Goal: Task Accomplishment & Management: Manage account settings

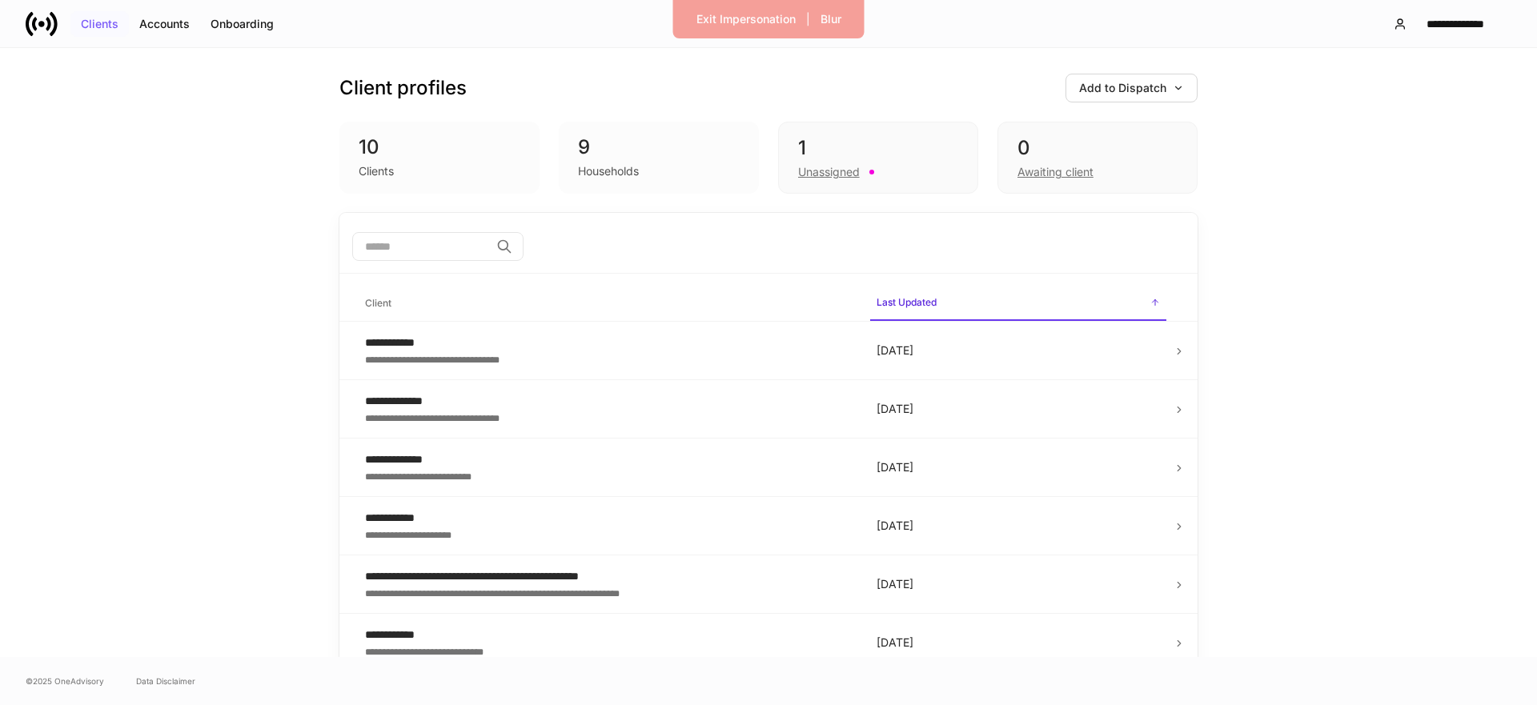
click at [108, 21] on div "Clients" at bounding box center [100, 23] width 38 height 11
click at [55, 27] on icon at bounding box center [54, 23] width 8 height 24
click at [1444, 30] on button "**********" at bounding box center [1445, 24] width 131 height 29
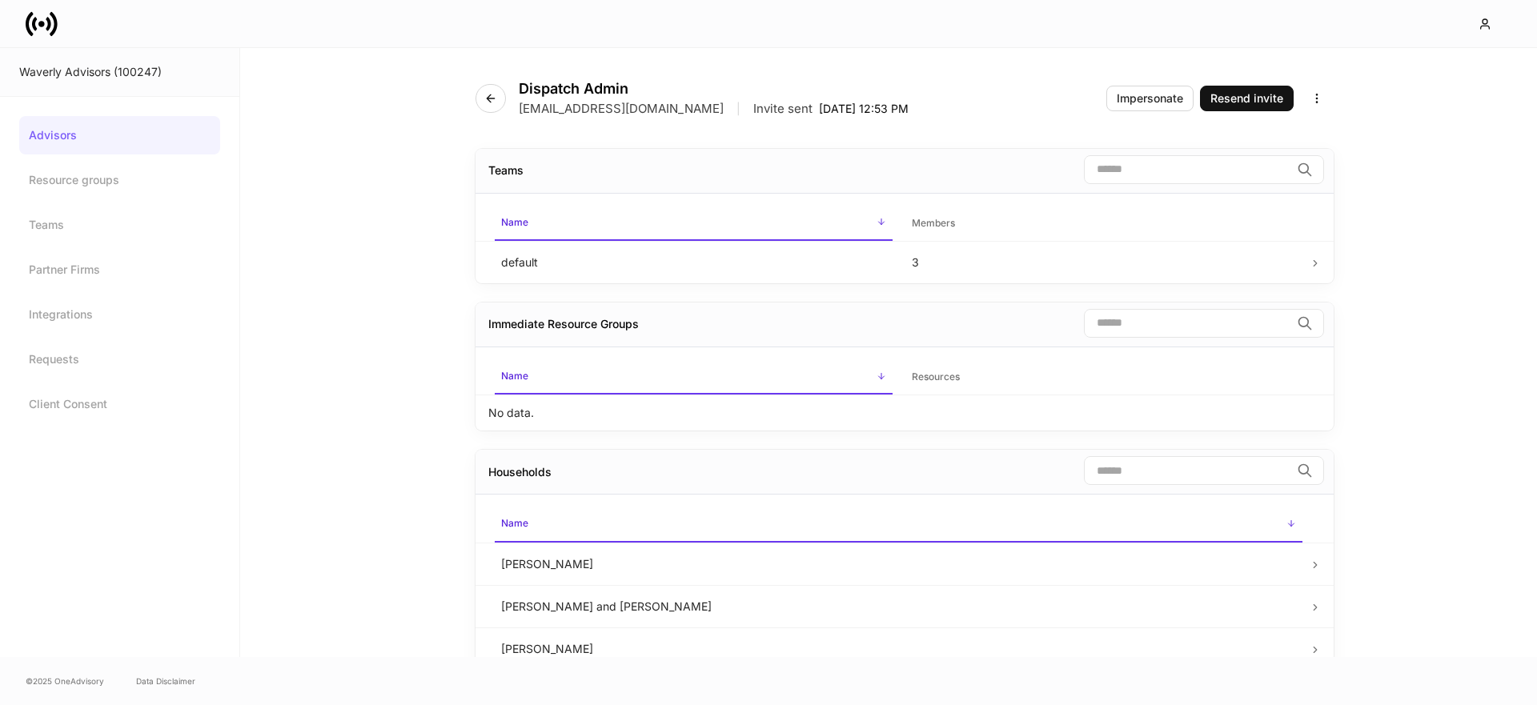
click at [54, 26] on icon at bounding box center [54, 23] width 8 height 24
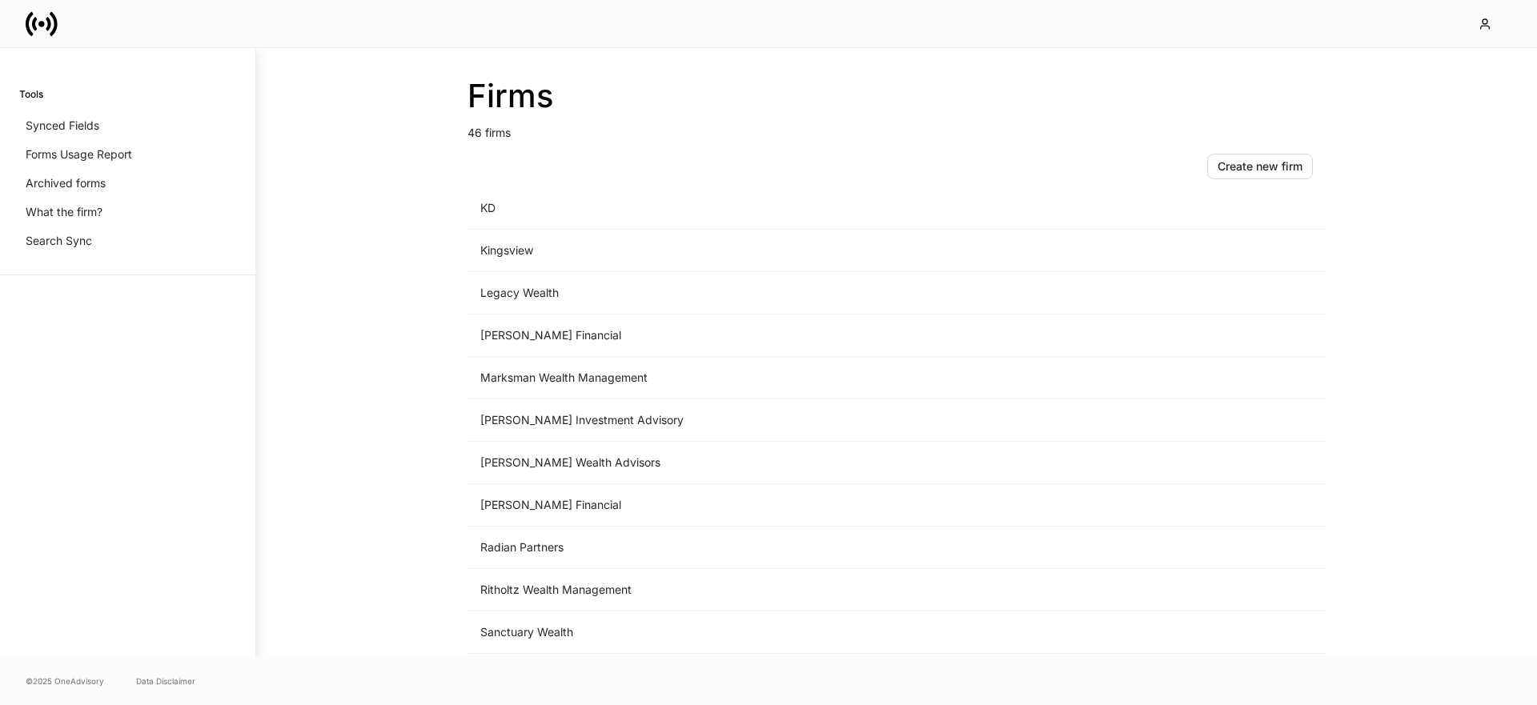
scroll to position [1335, 0]
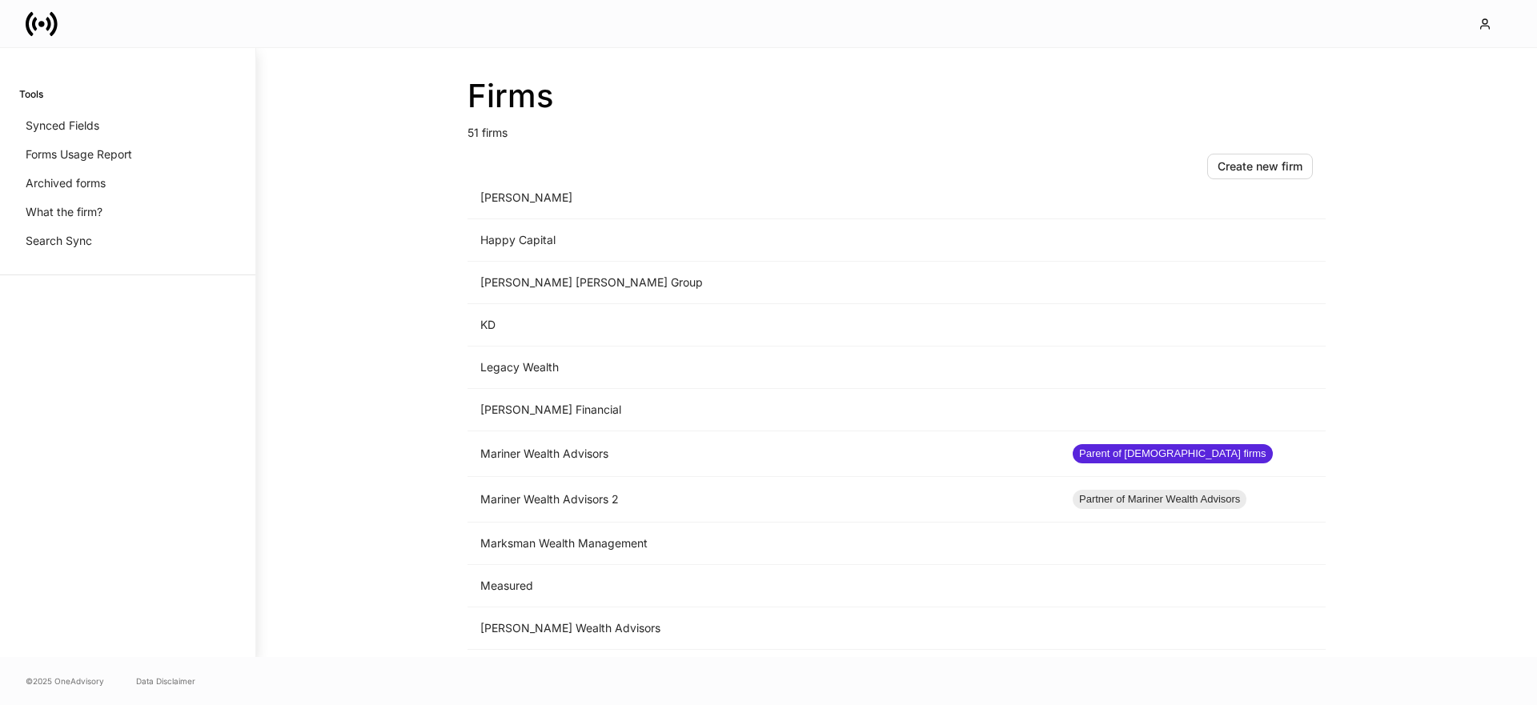
scroll to position [1149, 0]
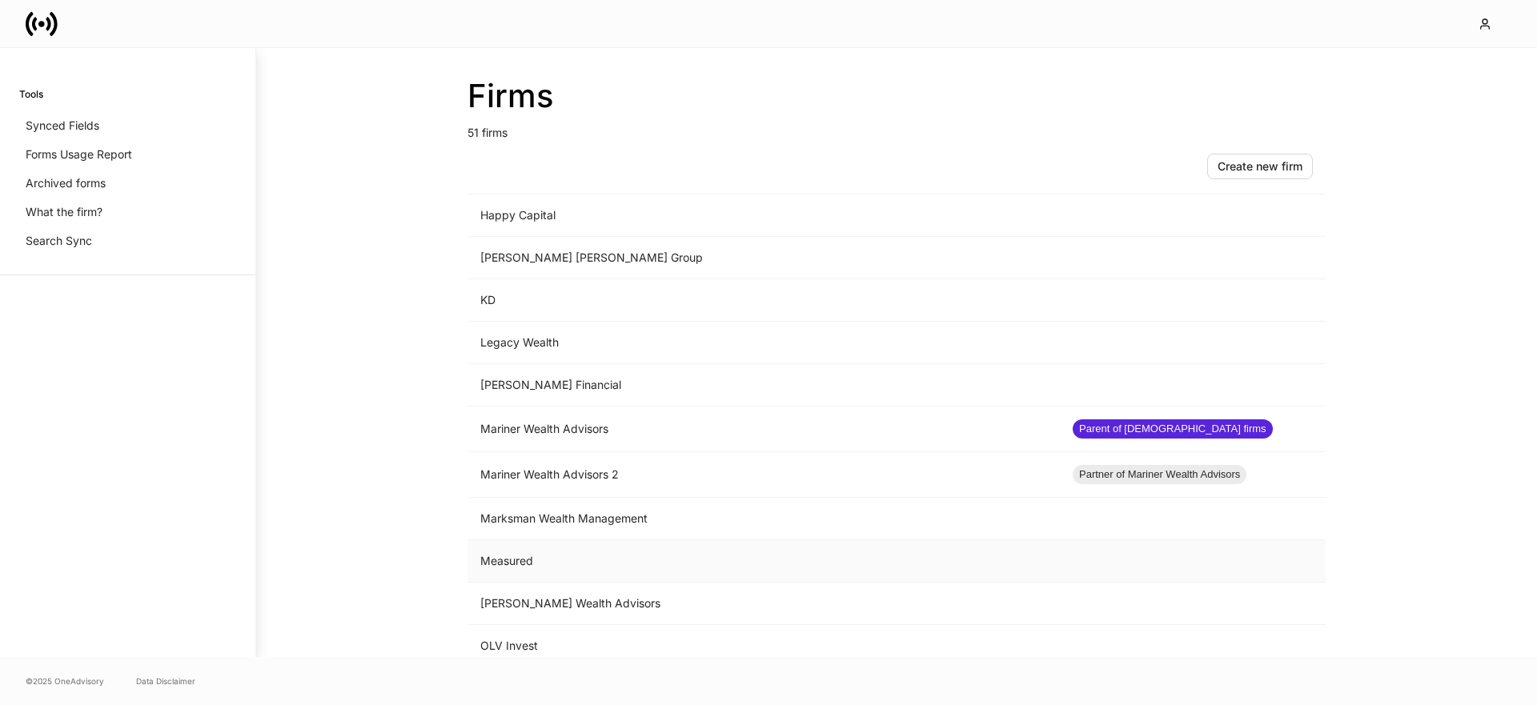
click at [558, 552] on td "Measured" at bounding box center [764, 561] width 592 height 42
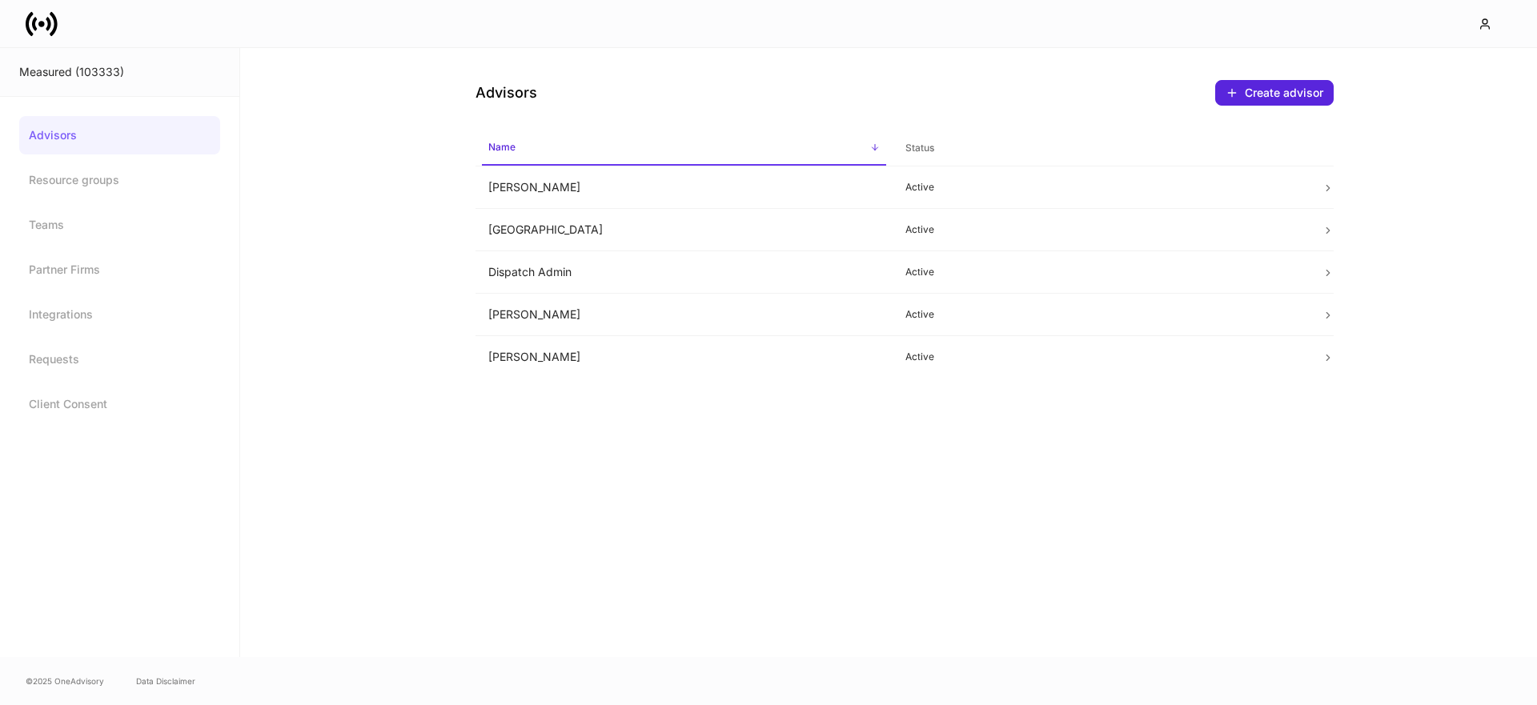
click at [128, 142] on link "Advisors" at bounding box center [119, 135] width 201 height 38
click at [27, 21] on icon at bounding box center [30, 23] width 8 height 24
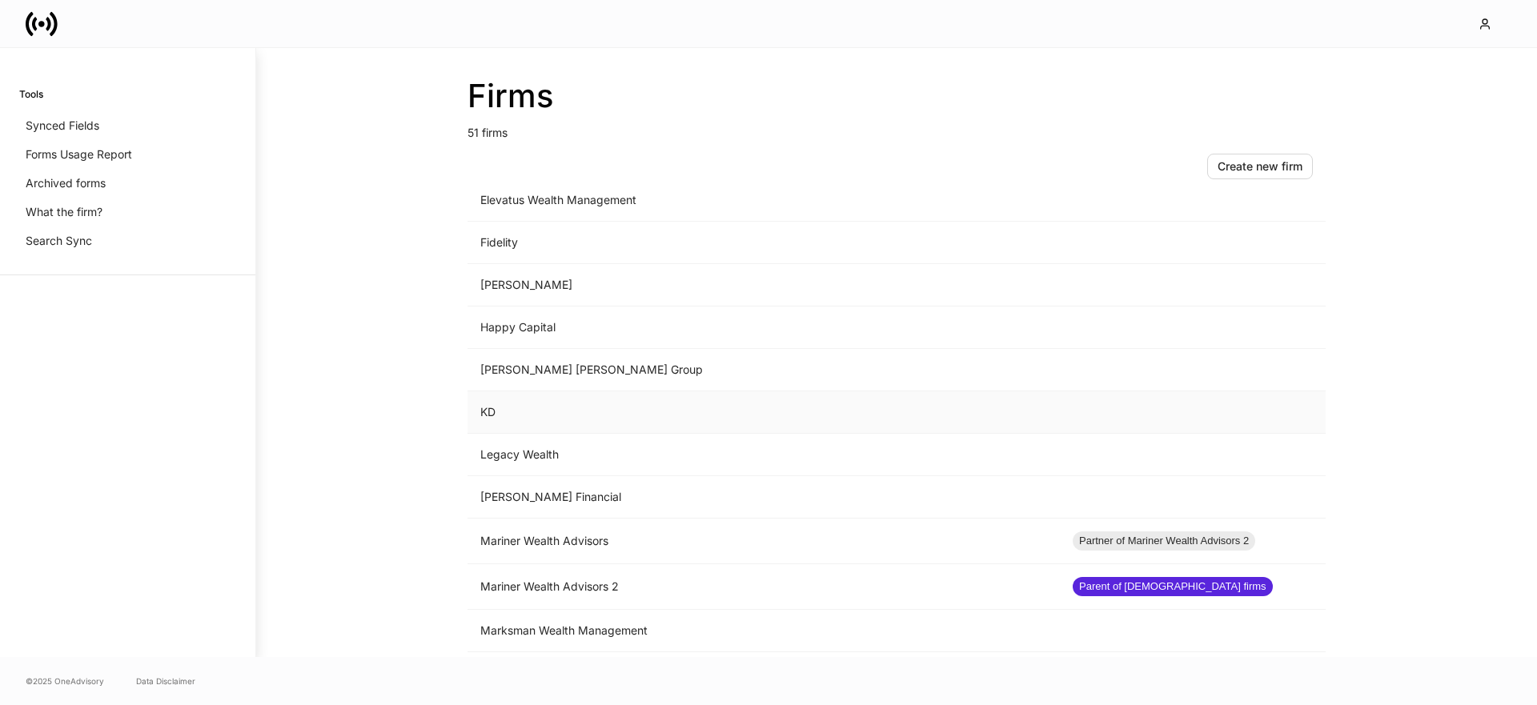
scroll to position [1100, 0]
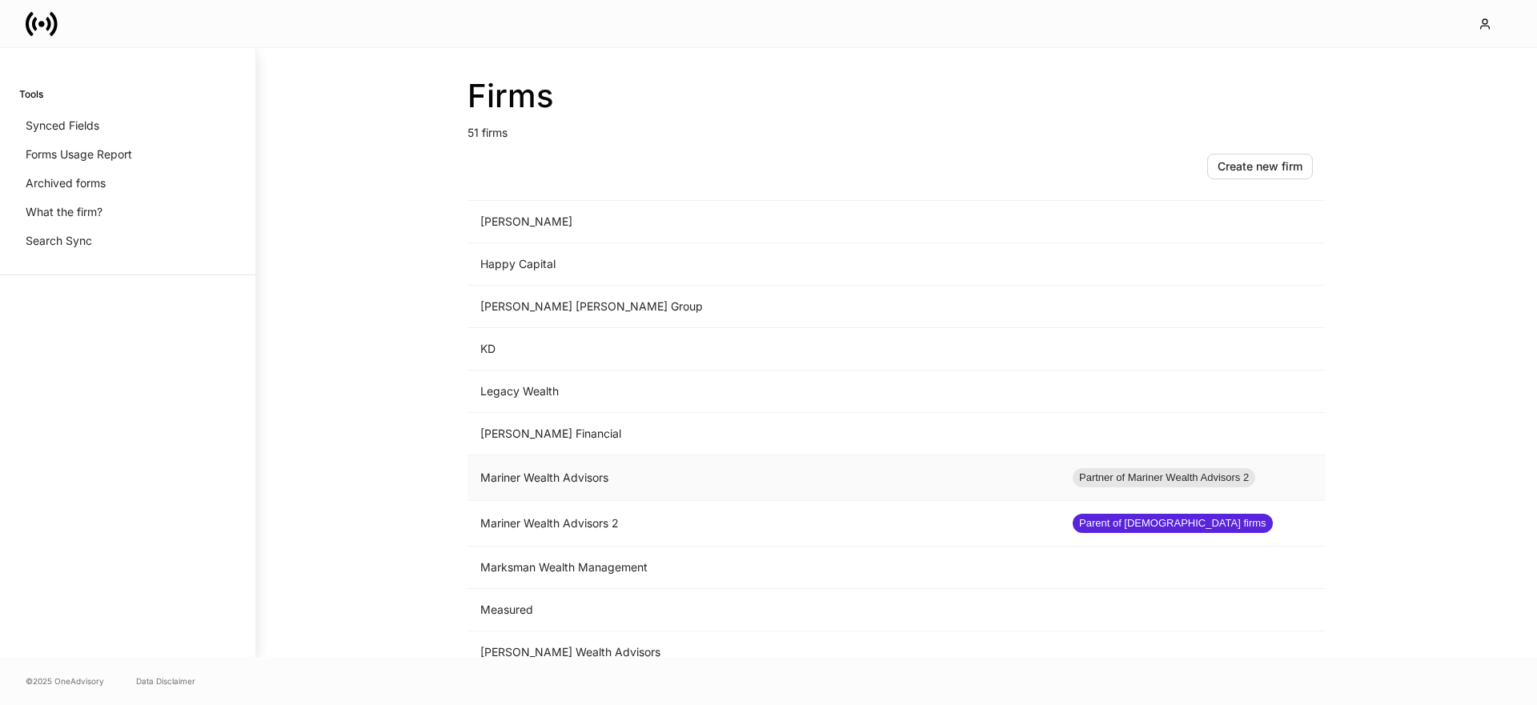
click at [615, 481] on td "Mariner Wealth Advisors" at bounding box center [764, 479] width 592 height 46
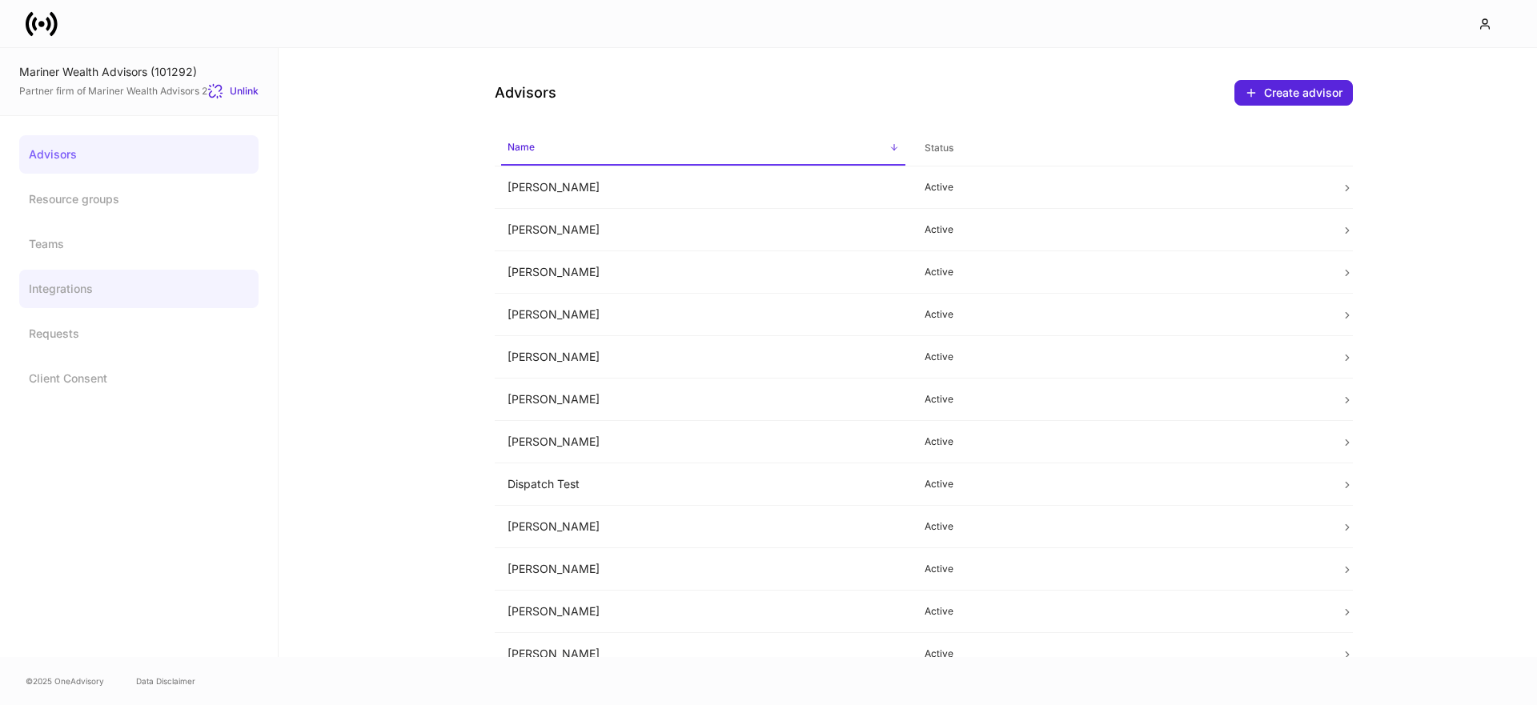
click at [71, 288] on link "Integrations" at bounding box center [138, 289] width 239 height 38
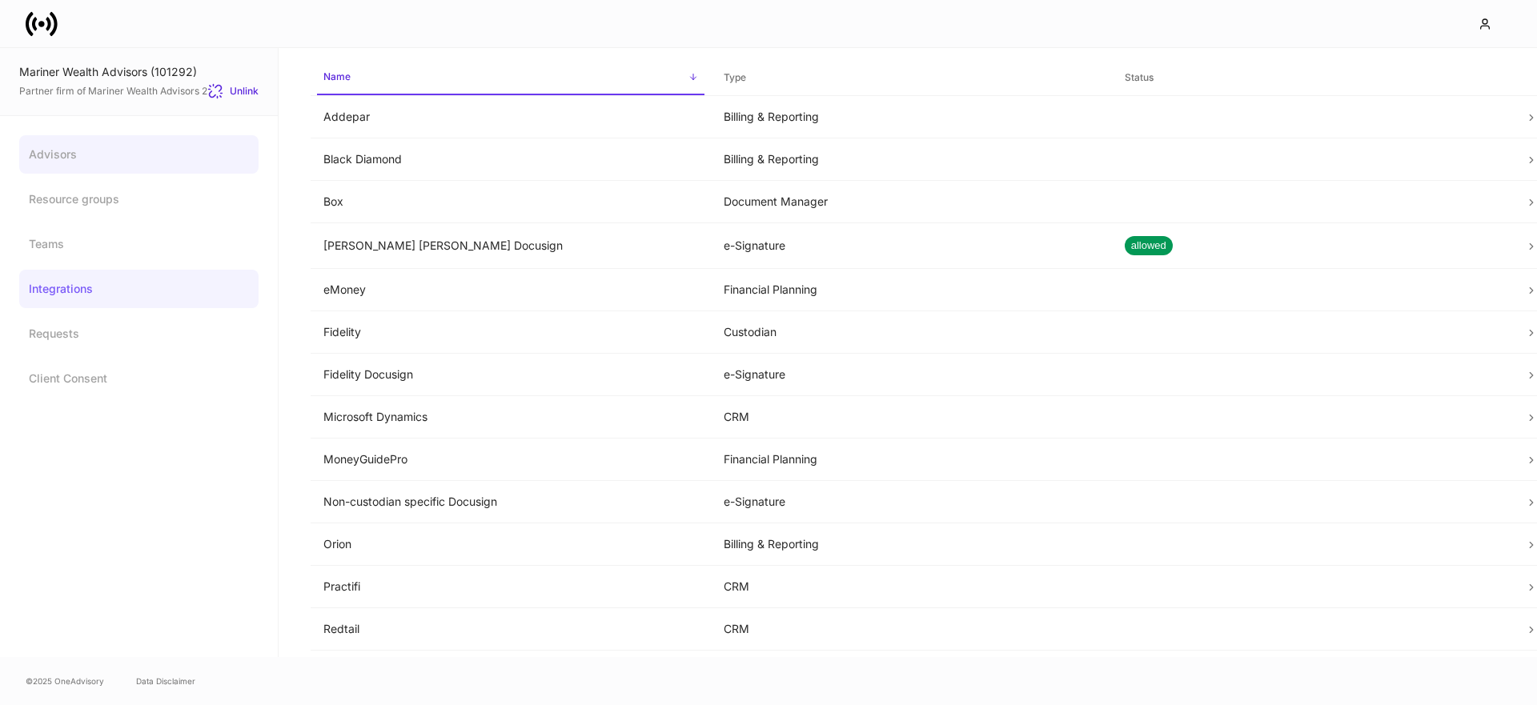
click at [80, 155] on link "Advisors" at bounding box center [138, 154] width 239 height 38
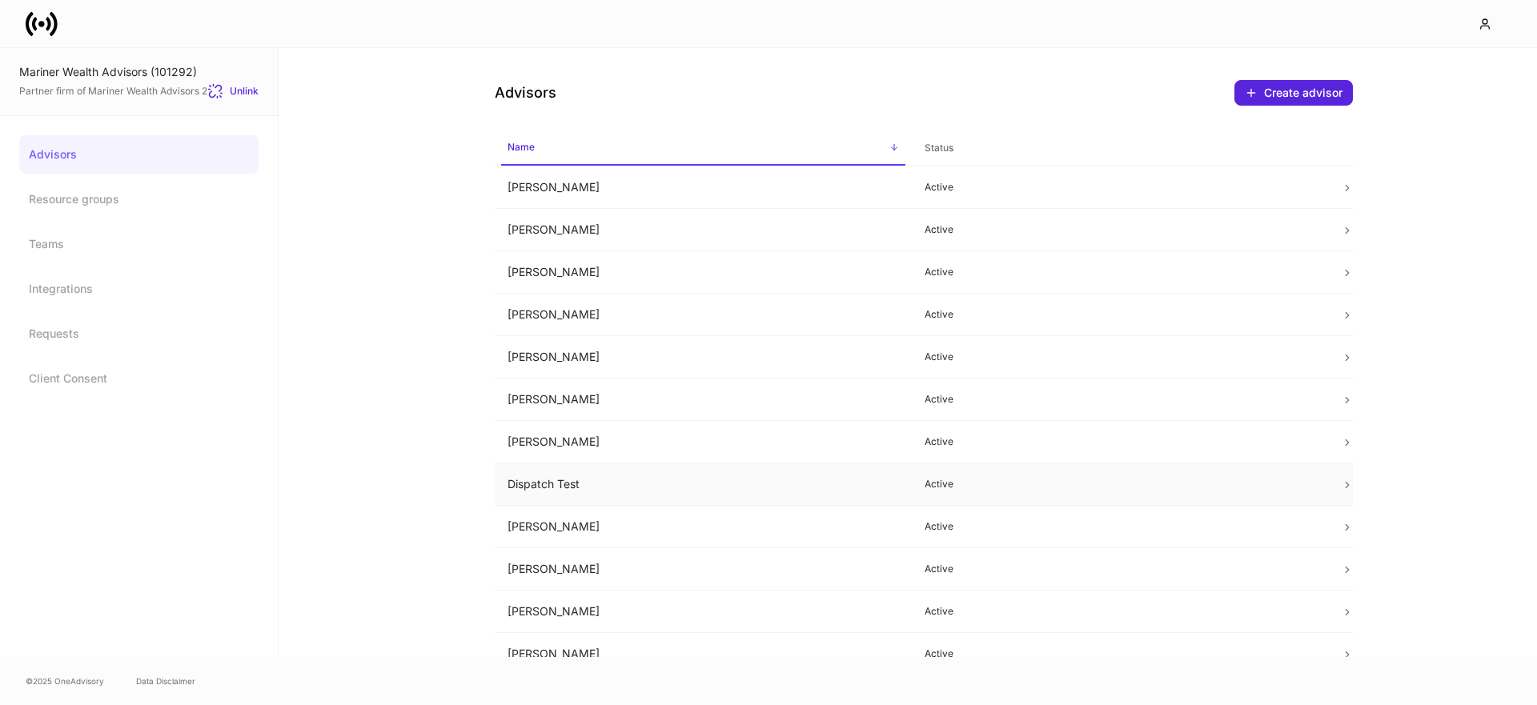
click at [597, 482] on td "Dispatch Test" at bounding box center [703, 485] width 417 height 42
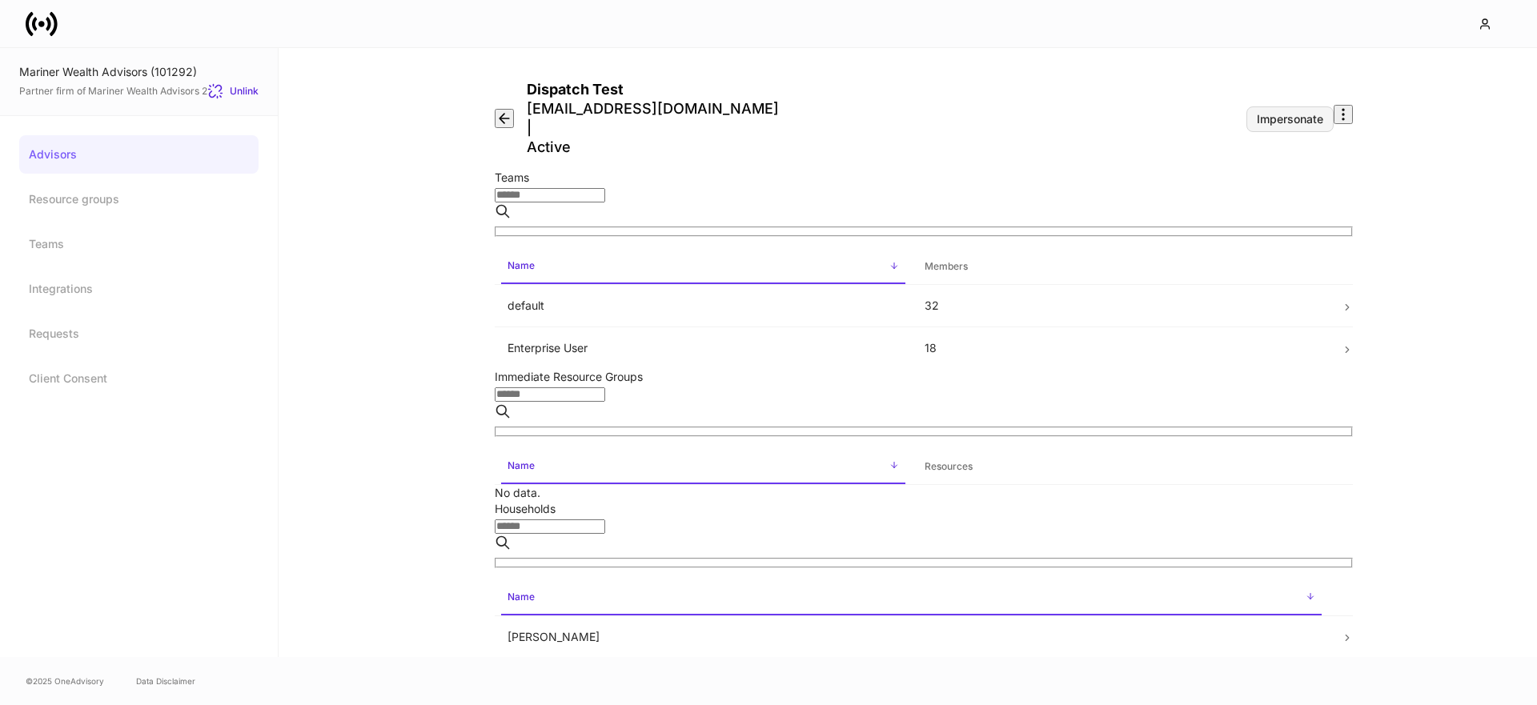
click at [1257, 114] on div "Impersonate" at bounding box center [1290, 119] width 66 height 11
click at [56, 22] on icon at bounding box center [54, 23] width 8 height 24
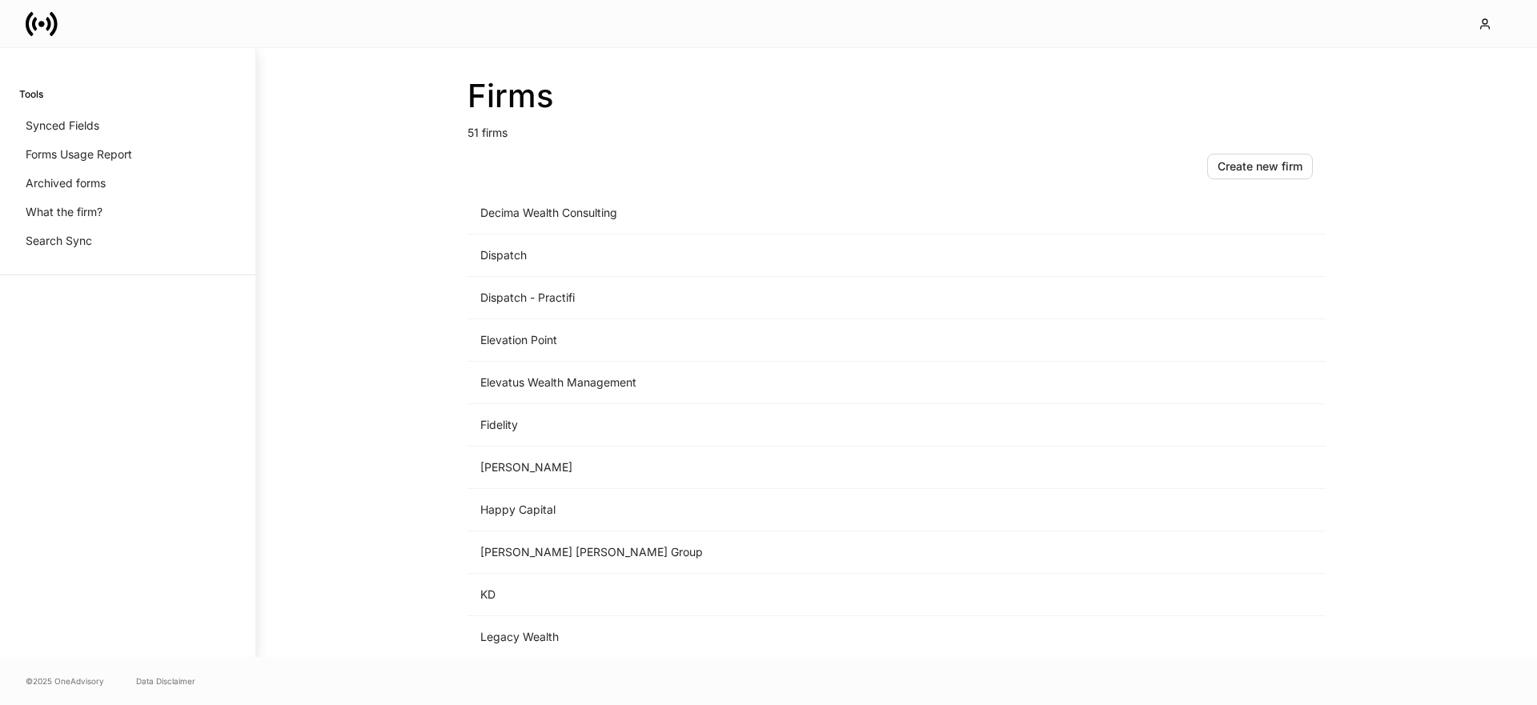
scroll to position [1139, 0]
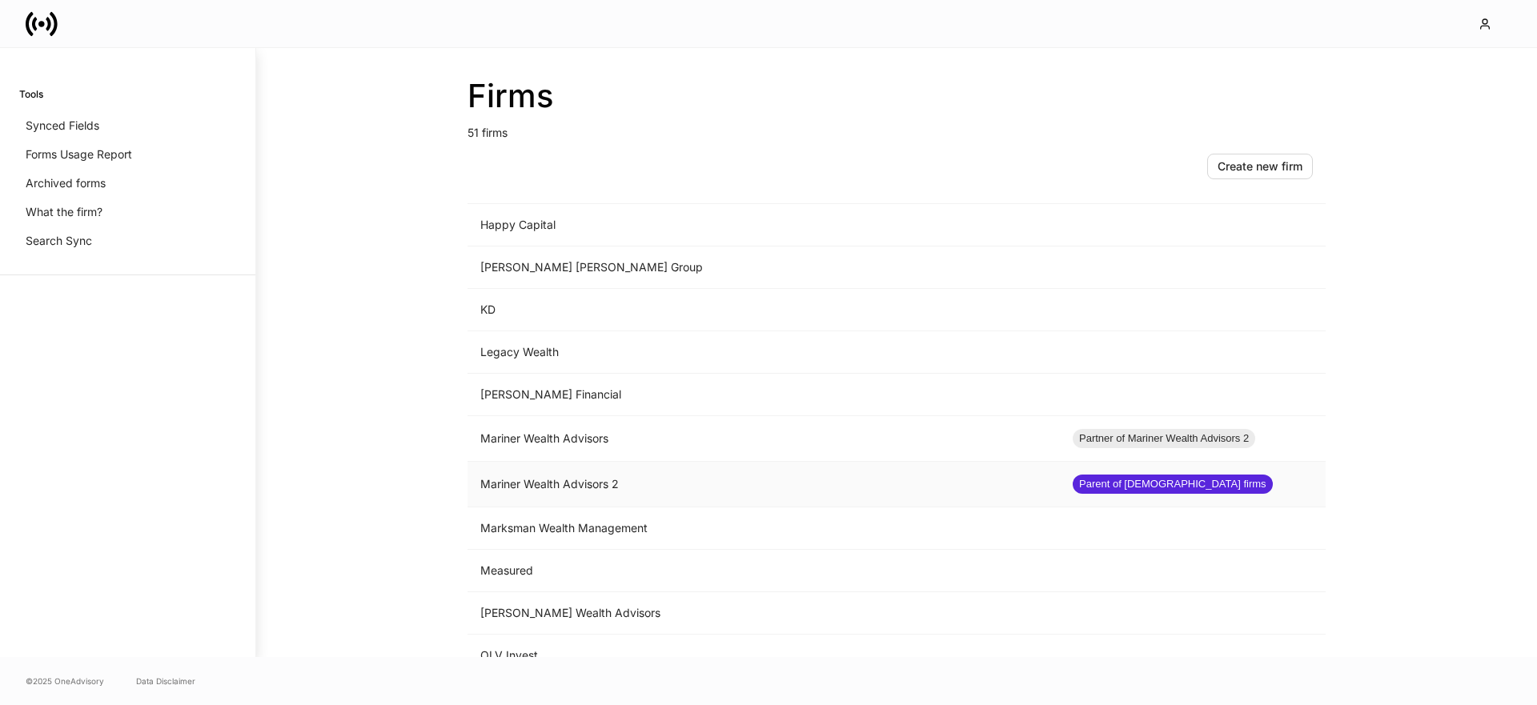
click at [627, 472] on td "Mariner Wealth Advisors 2" at bounding box center [764, 485] width 592 height 46
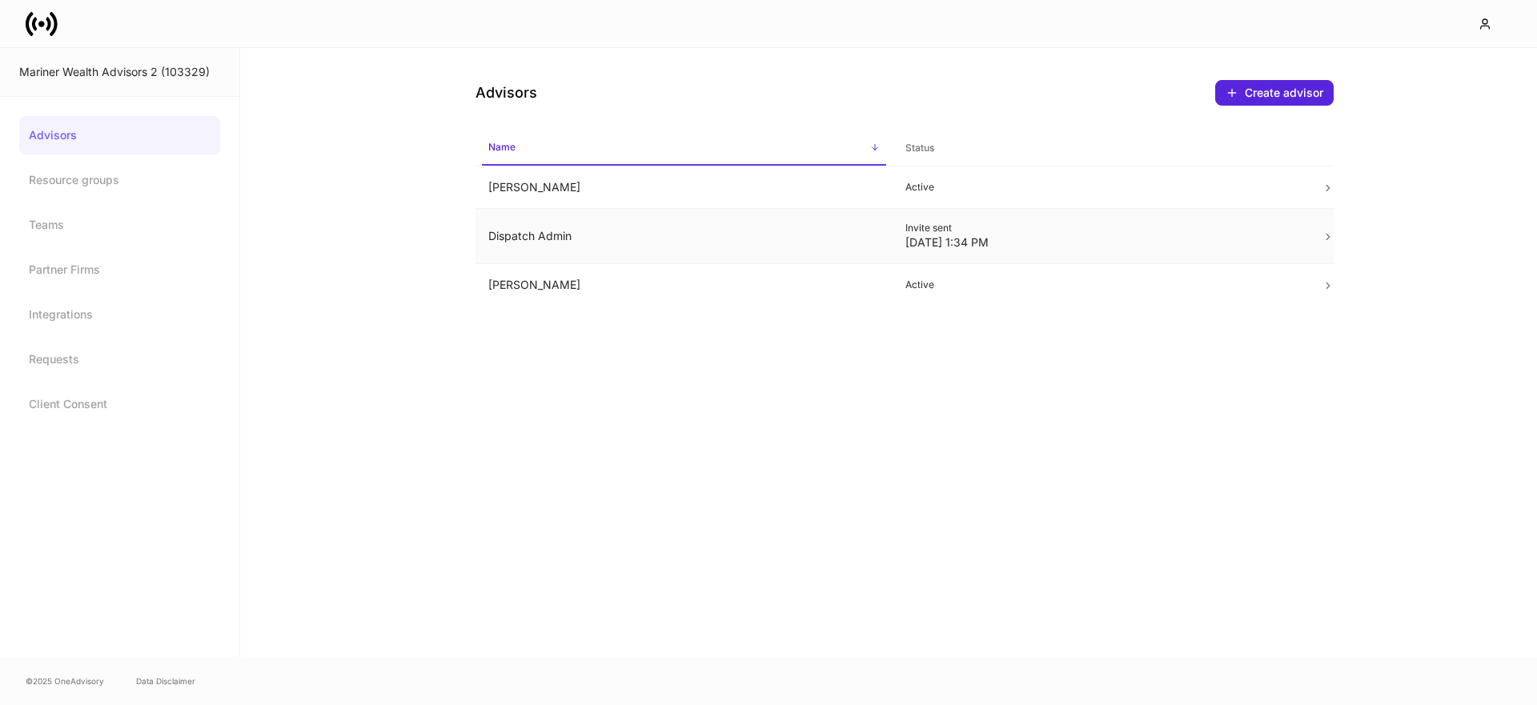
click at [632, 249] on td "Dispatch Admin" at bounding box center [684, 236] width 417 height 55
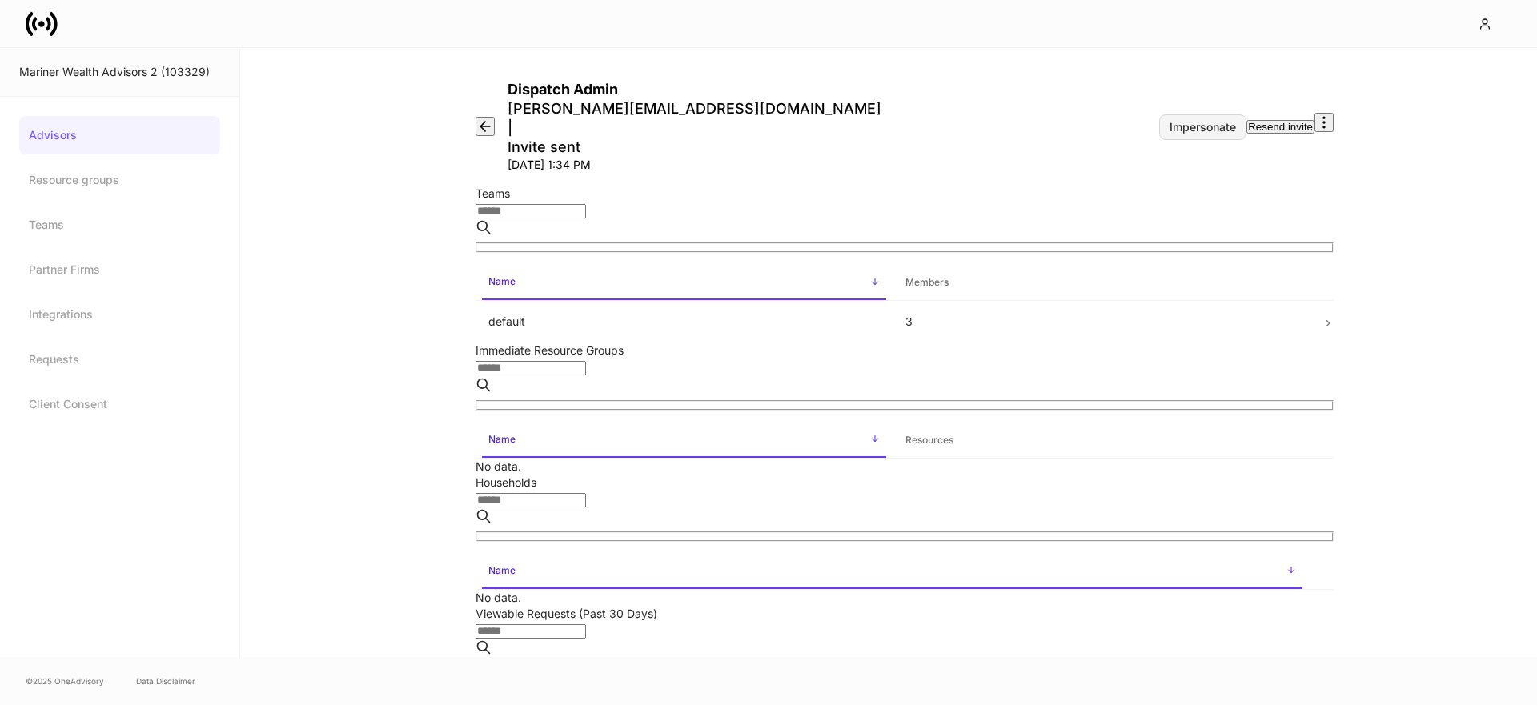
click at [1170, 122] on div "Impersonate" at bounding box center [1203, 127] width 66 height 11
click at [38, 28] on icon at bounding box center [42, 24] width 32 height 32
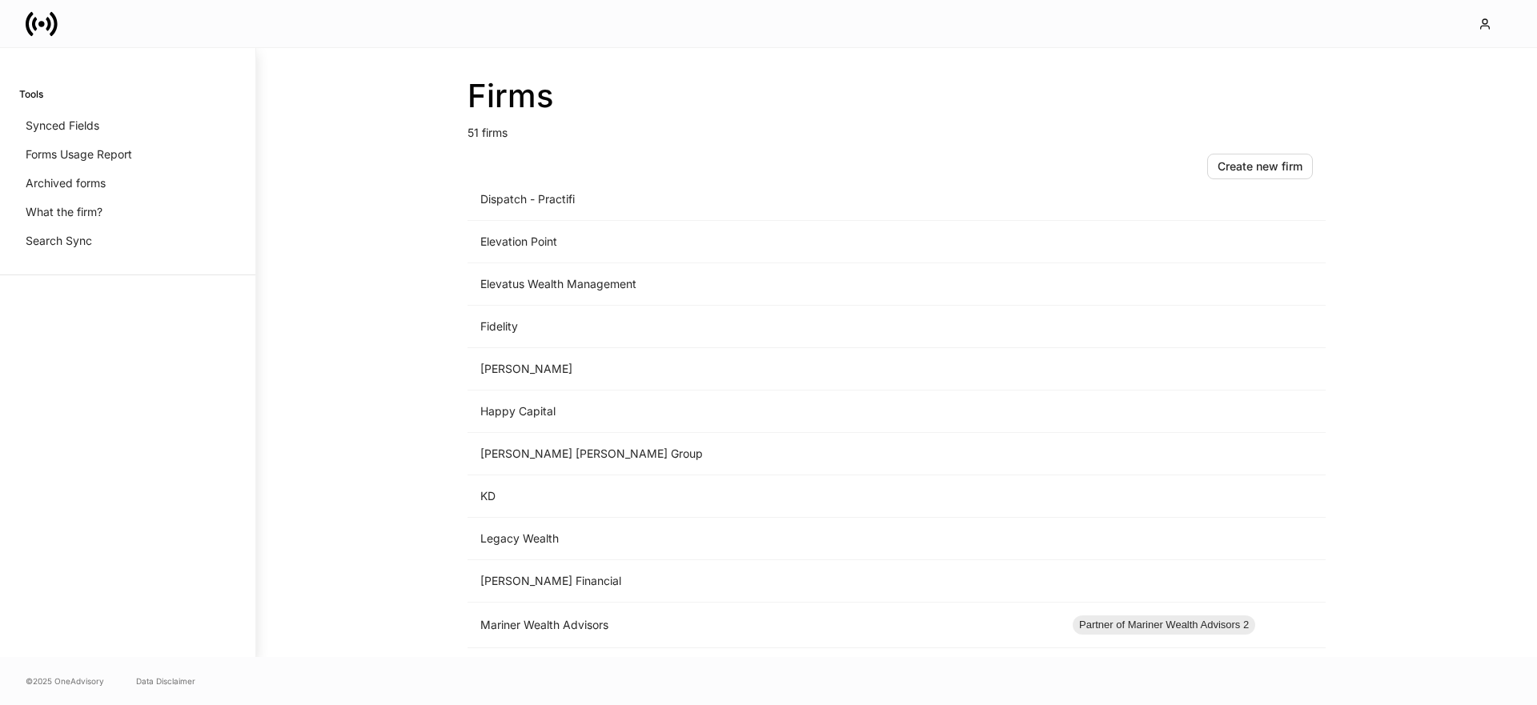
scroll to position [1238, 0]
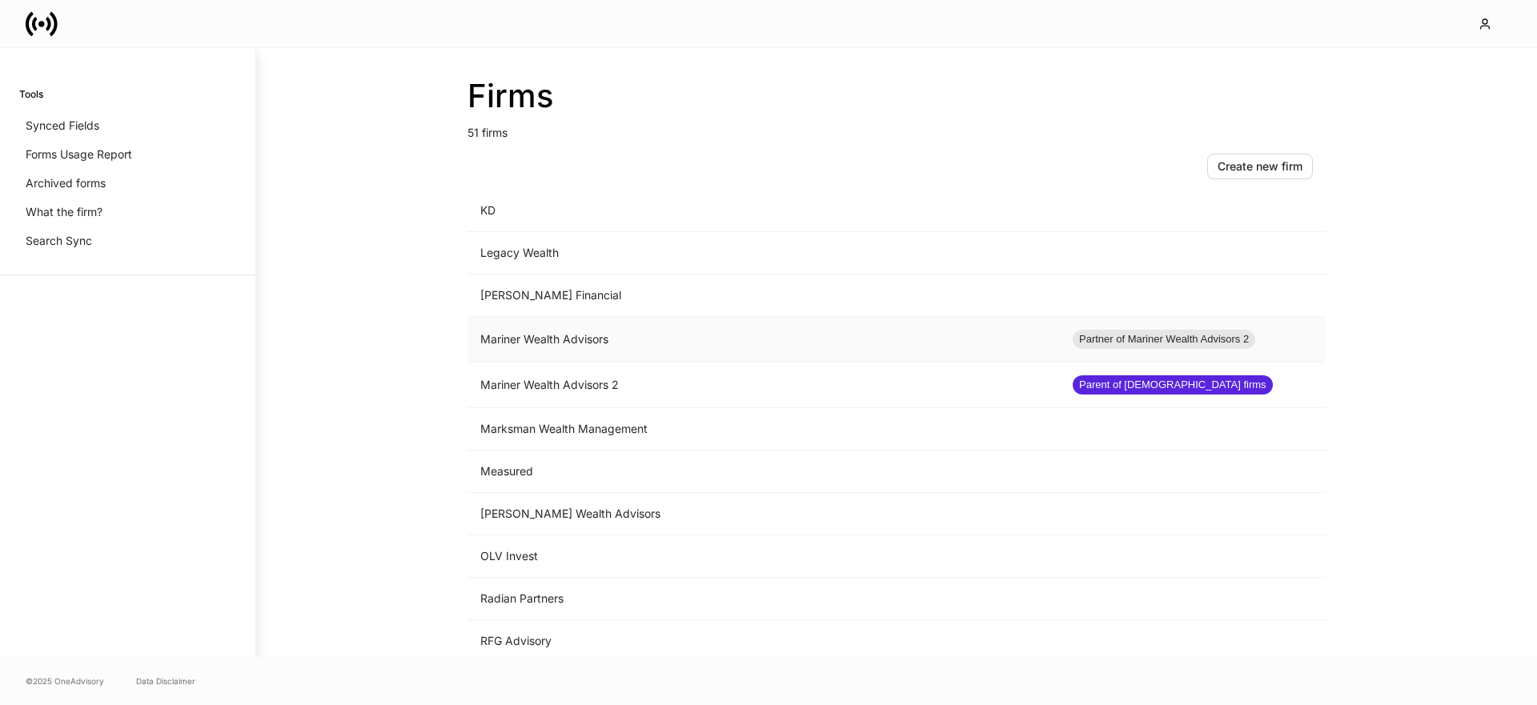
click at [675, 340] on td "Mariner Wealth Advisors" at bounding box center [764, 340] width 592 height 46
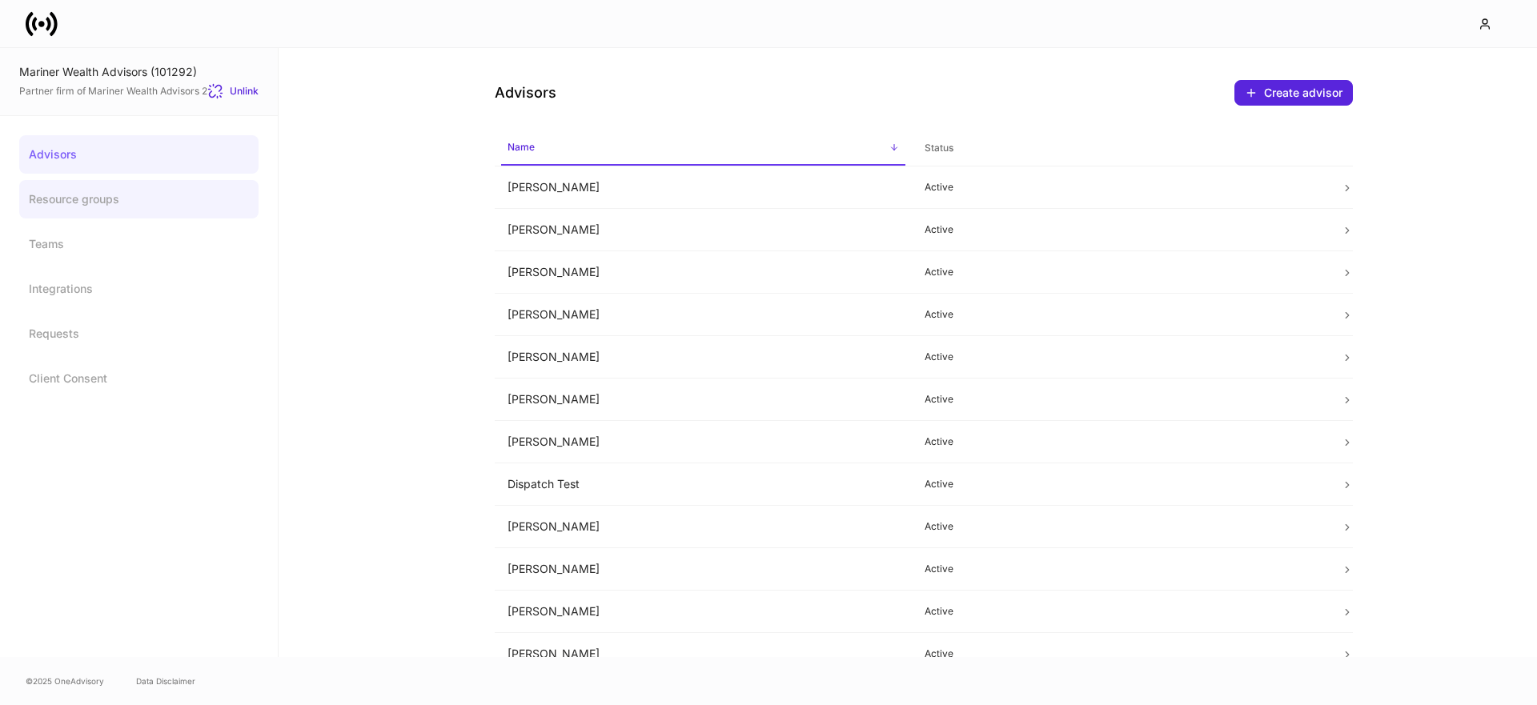
click at [171, 209] on link "Resource groups" at bounding box center [138, 199] width 239 height 38
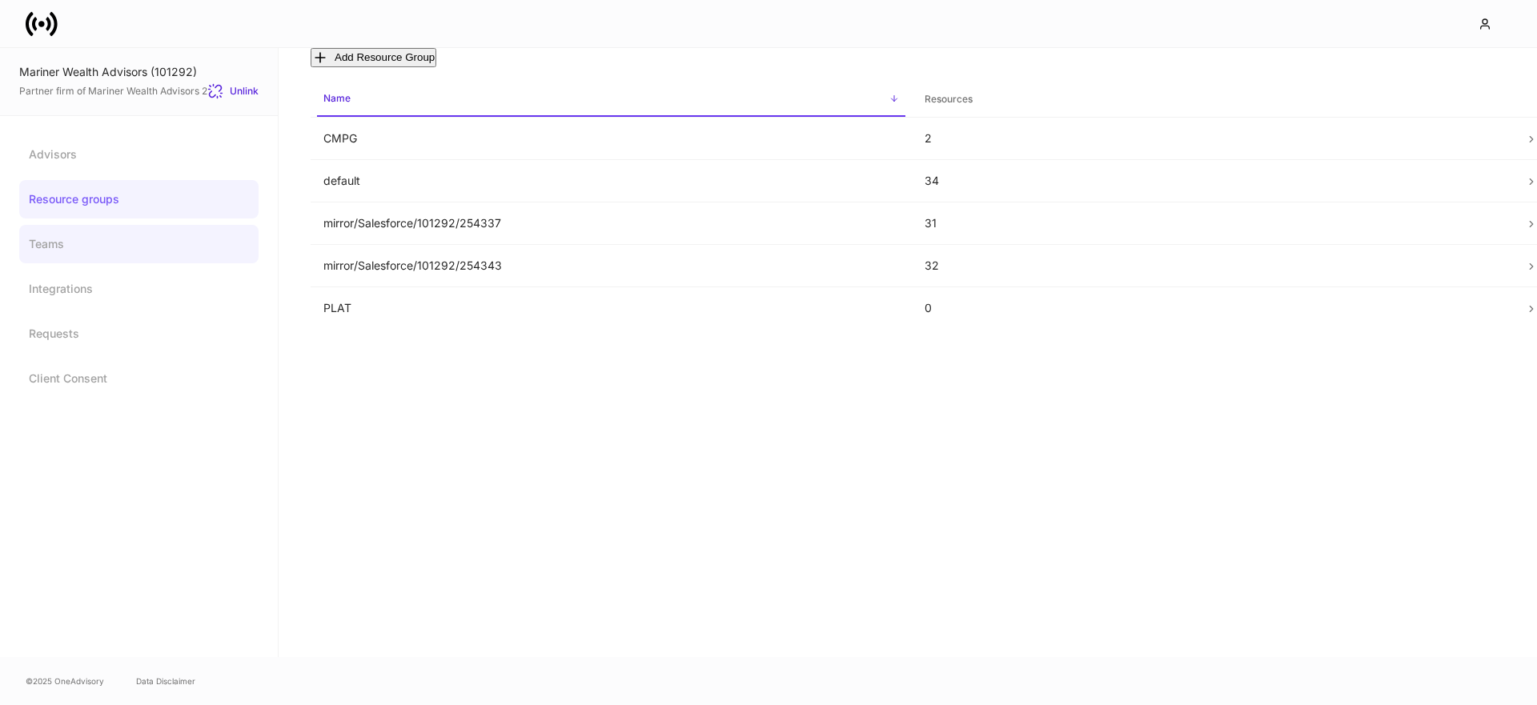
click at [133, 249] on link "Teams" at bounding box center [138, 244] width 239 height 38
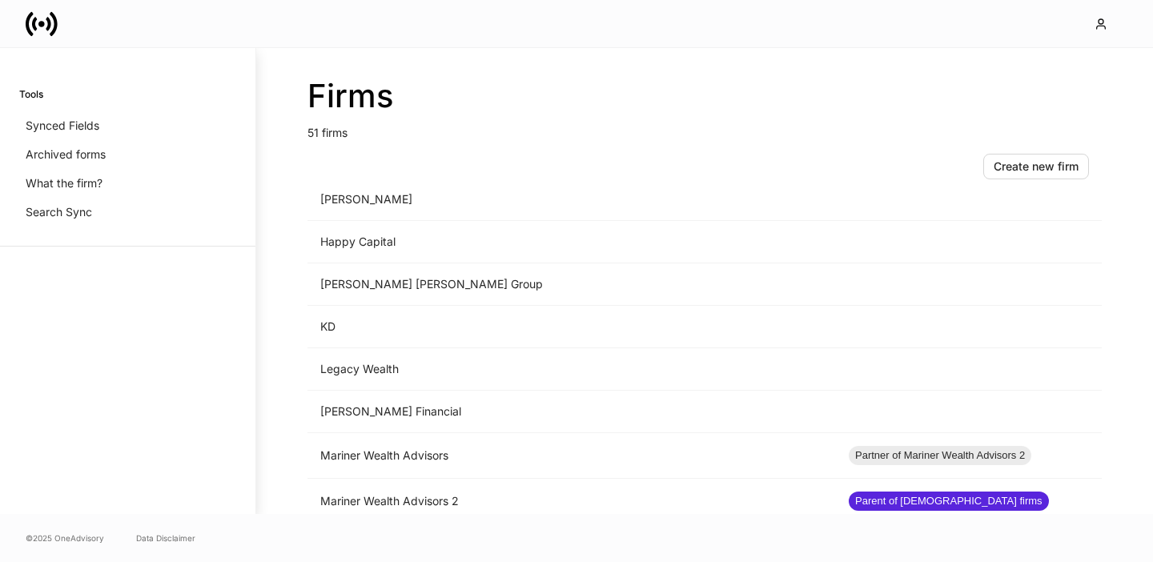
scroll to position [1219, 0]
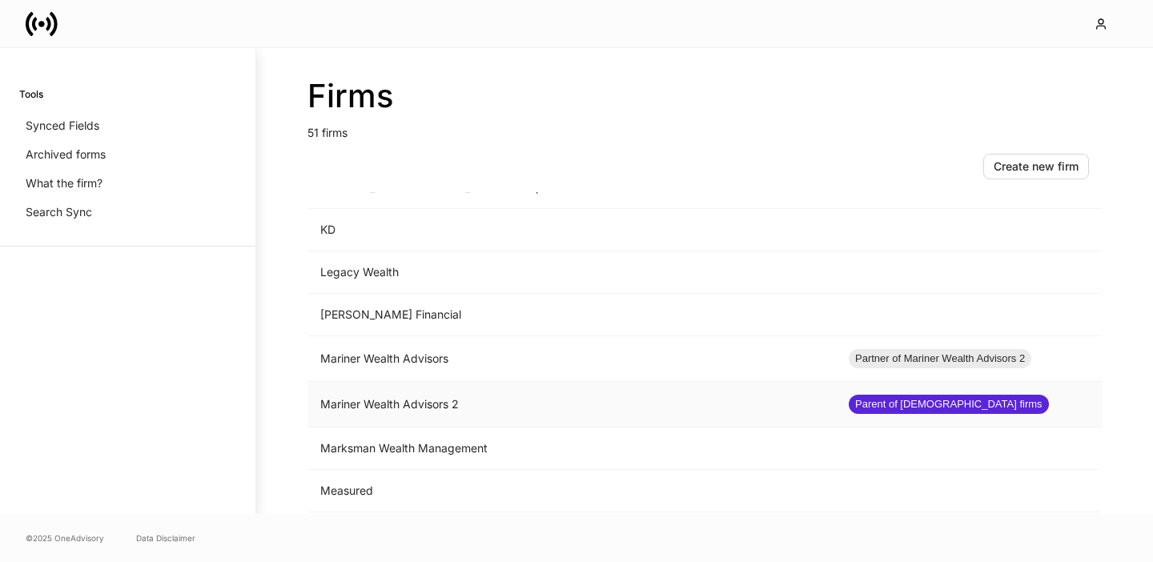
click at [477, 399] on td "Mariner Wealth Advisors 2" at bounding box center [571, 405] width 528 height 46
